Goal: Information Seeking & Learning: Learn about a topic

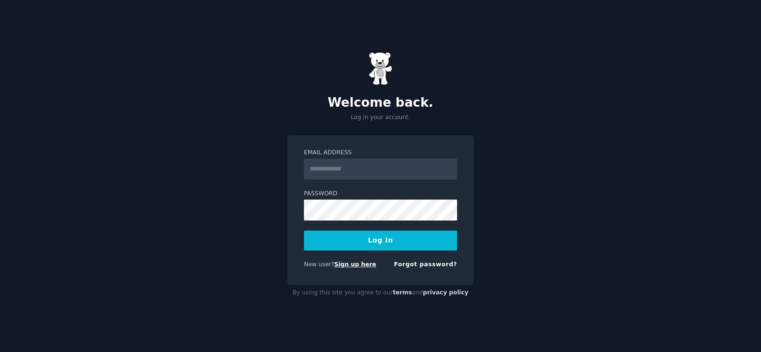
click at [351, 262] on link "Sign up here" at bounding box center [355, 264] width 42 height 7
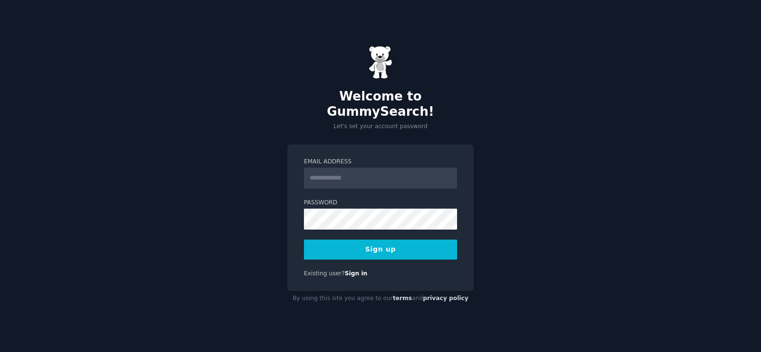
click at [331, 167] on input "Email Address" at bounding box center [380, 177] width 153 height 21
type input "**********"
click at [376, 244] on button "Sign up" at bounding box center [380, 249] width 153 height 20
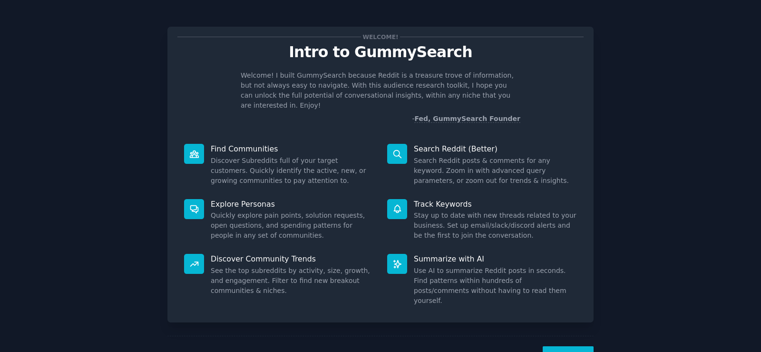
click at [568, 346] on button "Next" at bounding box center [568, 357] width 51 height 23
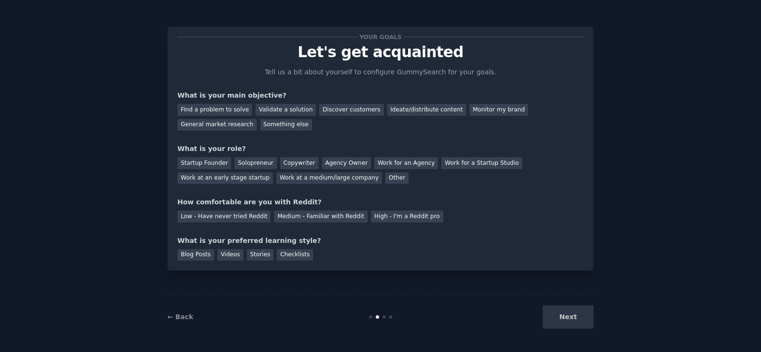
click at [204, 103] on div "Find a problem to solve Validate a solution Discover customers Ideate/distribut…" at bounding box center [380, 115] width 406 height 30
click at [201, 110] on div "Find a problem to solve" at bounding box center [214, 110] width 75 height 12
click at [276, 111] on div "Validate a solution" at bounding box center [285, 110] width 60 height 12
click at [213, 108] on div "Find a problem to solve" at bounding box center [214, 110] width 75 height 12
click at [201, 162] on div "Startup Founder" at bounding box center [204, 163] width 54 height 12
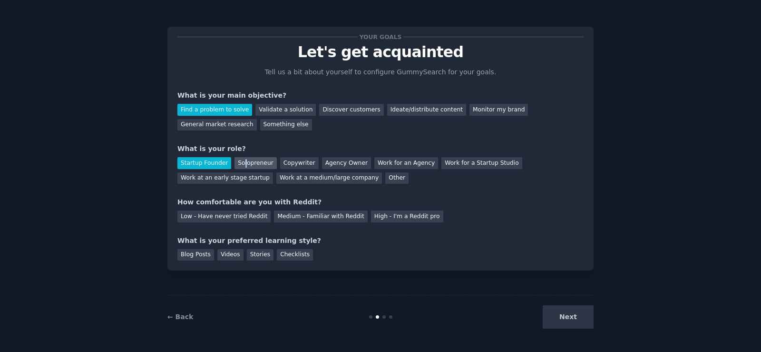
click at [240, 162] on div "Solopreneur" at bounding box center [256, 163] width 42 height 12
click at [317, 213] on div "Medium - Familiar with Reddit" at bounding box center [320, 216] width 93 height 12
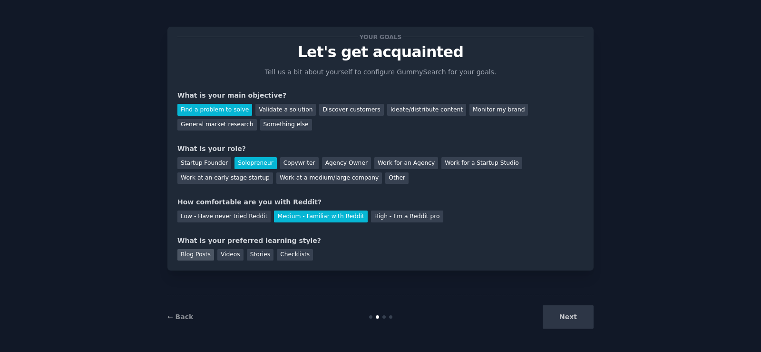
click at [187, 252] on div "Blog Posts" at bounding box center [195, 255] width 37 height 12
click at [567, 316] on button "Next" at bounding box center [568, 316] width 51 height 23
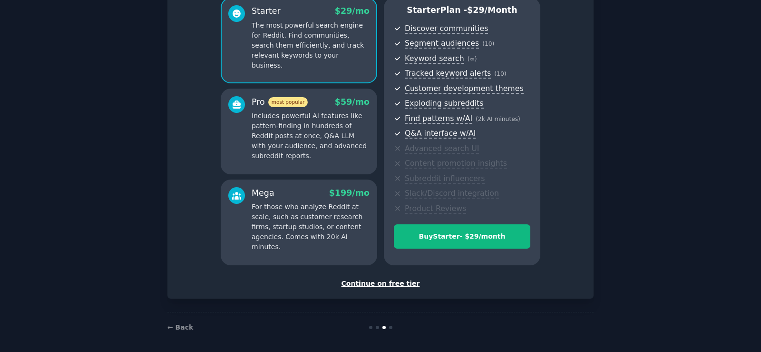
scroll to position [91, 0]
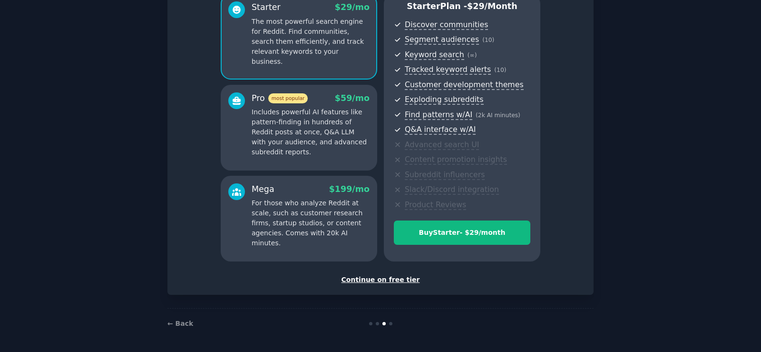
click at [359, 281] on div "Continue on free tier" at bounding box center [380, 279] width 406 height 10
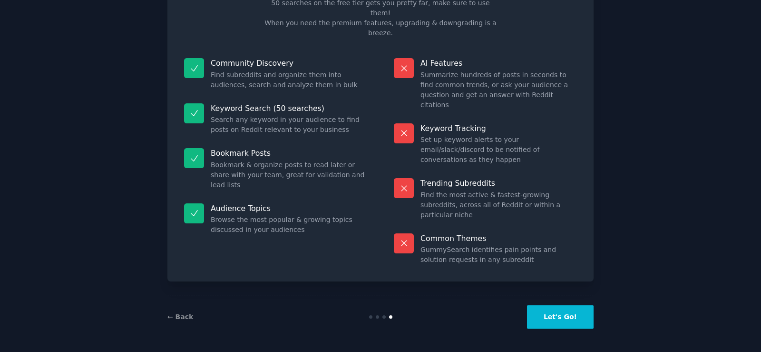
scroll to position [19, 0]
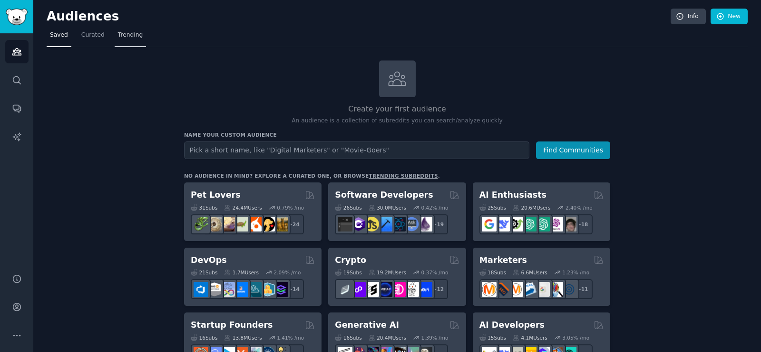
click at [126, 34] on span "Trending" at bounding box center [130, 35] width 25 height 9
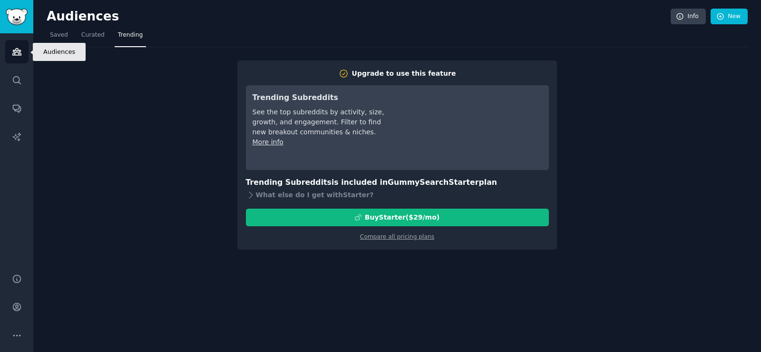
click at [17, 53] on icon "Sidebar" at bounding box center [17, 52] width 10 height 10
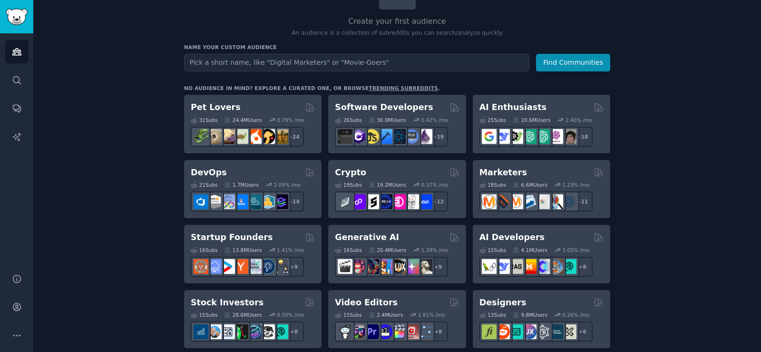
scroll to position [80, 0]
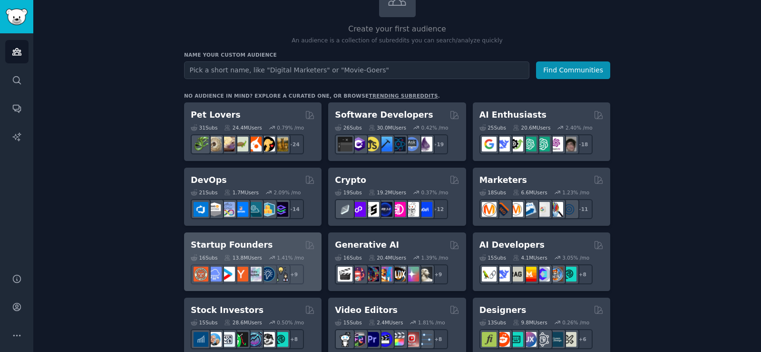
click at [231, 261] on div "16 Sub s 13.8M Users 1.41 % /mo r/startup + 9" at bounding box center [253, 267] width 124 height 33
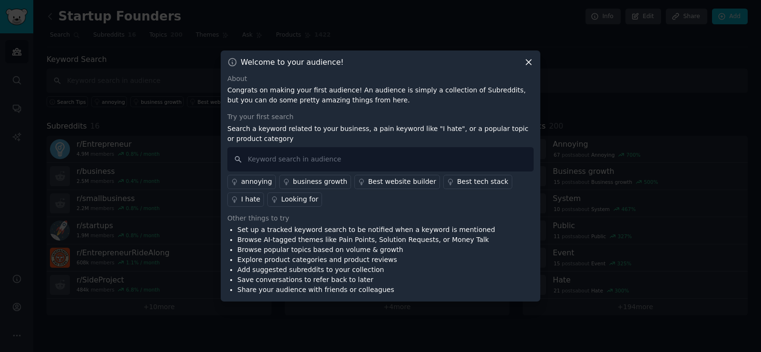
click at [281, 197] on div "Looking for" at bounding box center [299, 199] width 37 height 10
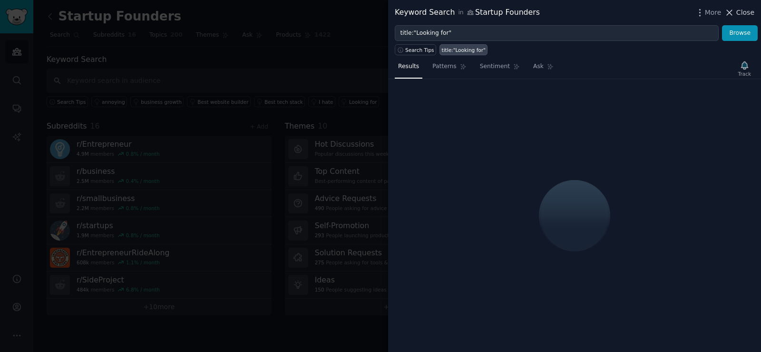
click at [731, 14] on icon at bounding box center [729, 12] width 5 height 5
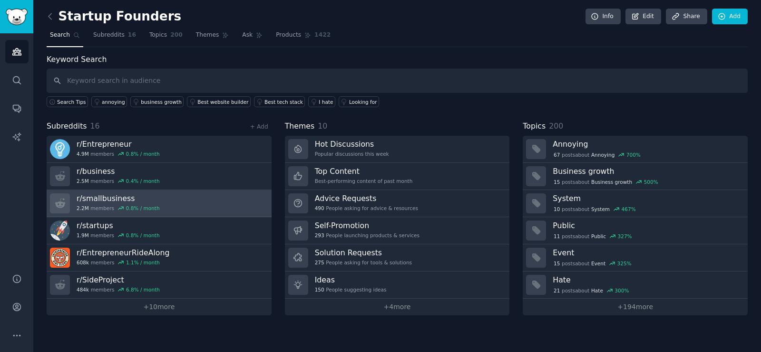
click at [98, 198] on h3 "r/ smallbusiness" at bounding box center [118, 198] width 83 height 10
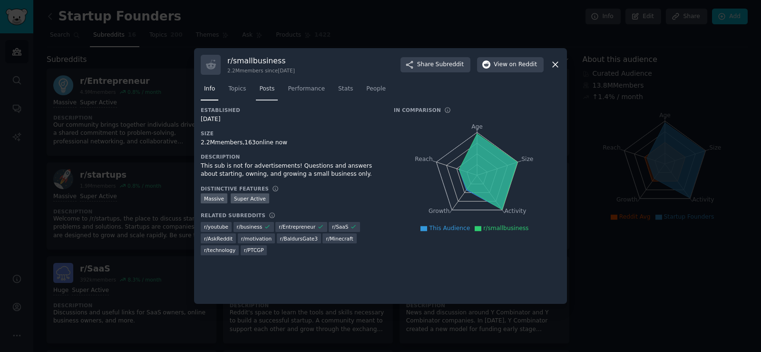
click at [259, 89] on span "Posts" at bounding box center [266, 89] width 15 height 9
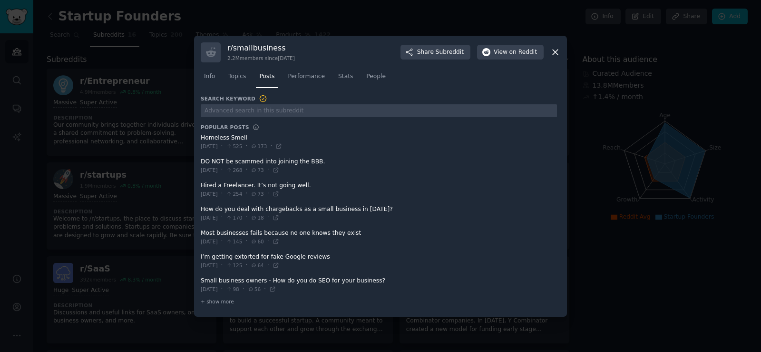
click at [553, 55] on icon at bounding box center [555, 51] width 5 height 5
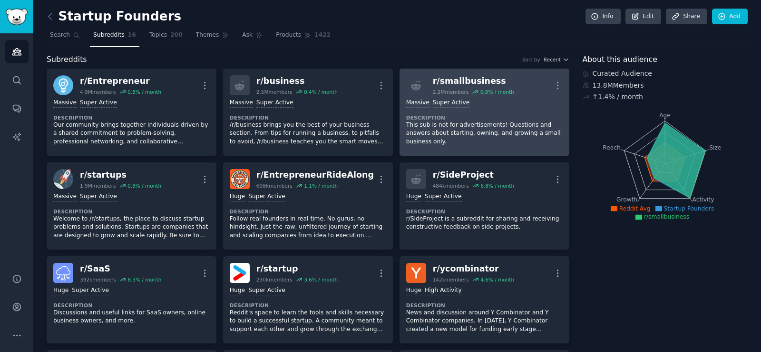
click at [465, 102] on div ">= 95th percentile for submissions / day Massive Super Active" at bounding box center [484, 102] width 156 height 9
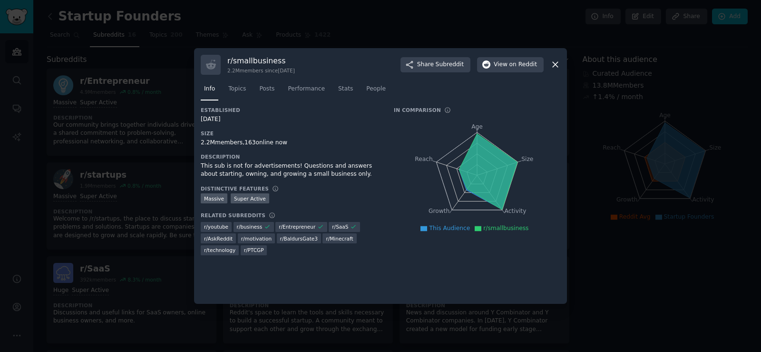
click at [557, 64] on icon at bounding box center [555, 64] width 10 height 10
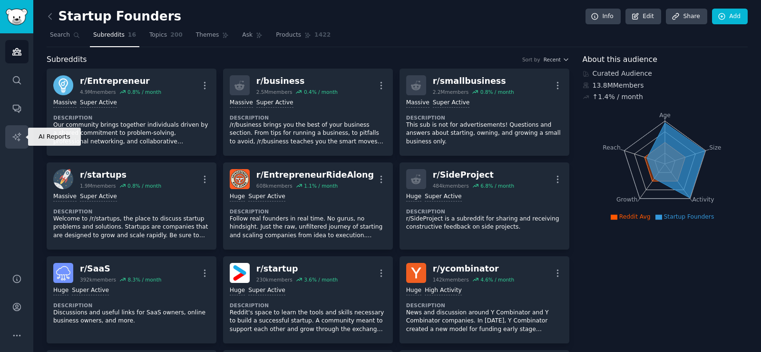
click at [20, 137] on icon "Sidebar" at bounding box center [17, 137] width 10 height 10
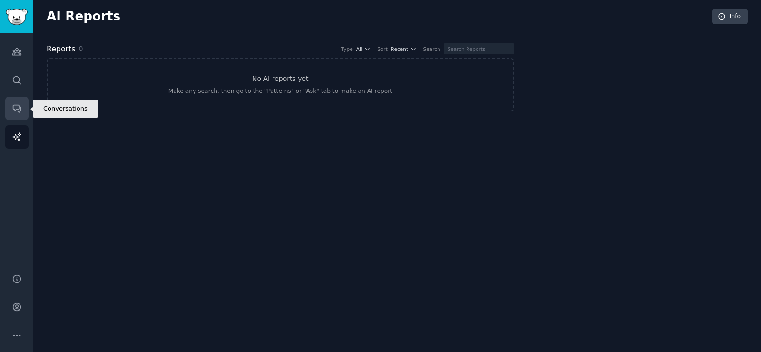
click at [14, 107] on icon "Sidebar" at bounding box center [17, 108] width 10 height 10
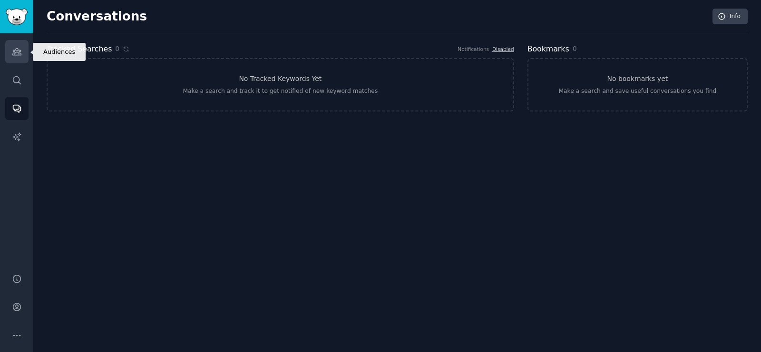
click at [11, 51] on link "Audiences" at bounding box center [16, 51] width 23 height 23
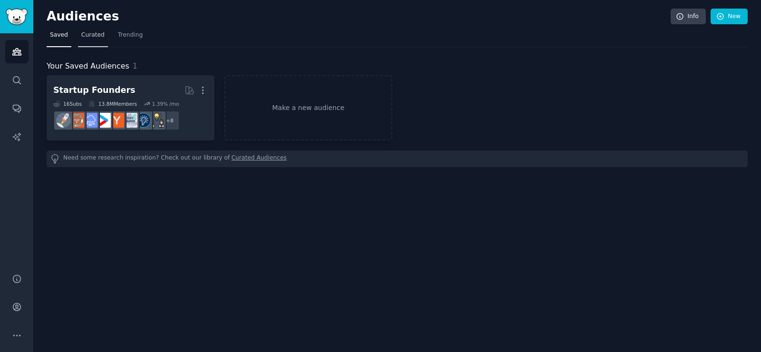
click at [90, 36] on span "Curated" at bounding box center [92, 35] width 23 height 9
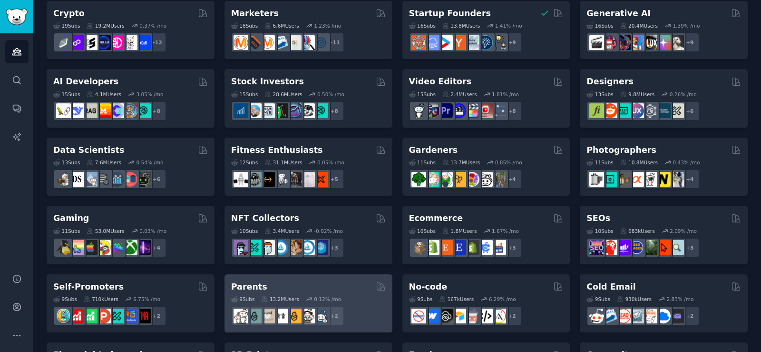
scroll to position [410, 0]
